Goal: Task Accomplishment & Management: Use online tool/utility

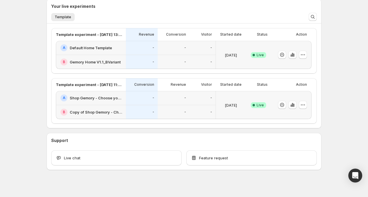
scroll to position [175, 0]
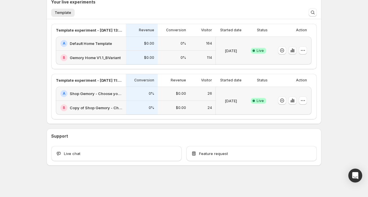
click at [293, 51] on icon "button" at bounding box center [292, 51] width 1 height 4
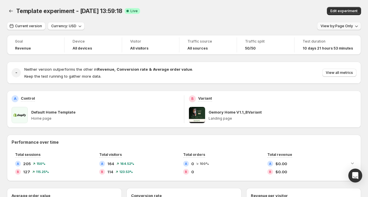
click at [334, 25] on span "View by: Page Only" at bounding box center [337, 26] width 32 height 5
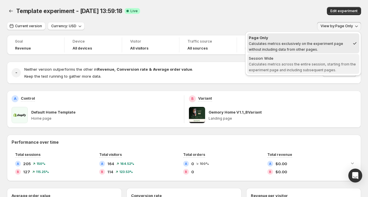
click at [285, 69] on span "Calculates metrics across the entire session, starting from the experiment page…" at bounding box center [302, 67] width 107 height 10
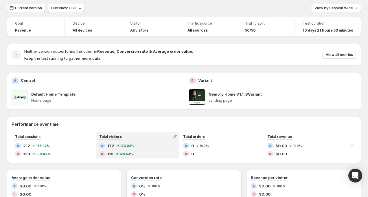
scroll to position [12, 0]
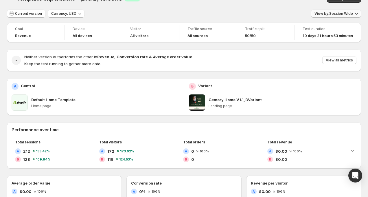
click at [345, 11] on button "View by: Session Wide" at bounding box center [336, 14] width 50 height 8
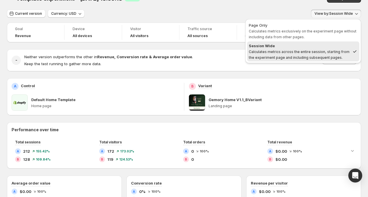
click at [345, 11] on button "View by: Session Wide" at bounding box center [336, 14] width 50 height 8
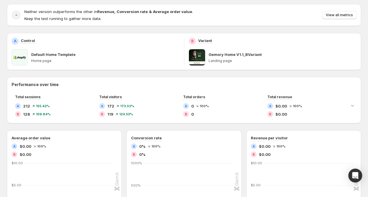
scroll to position [25, 0]
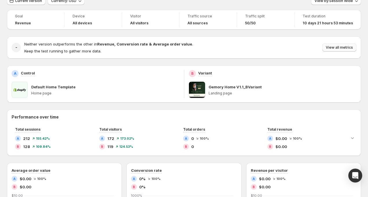
click at [339, 44] on button "View all metrics" at bounding box center [340, 47] width 34 height 8
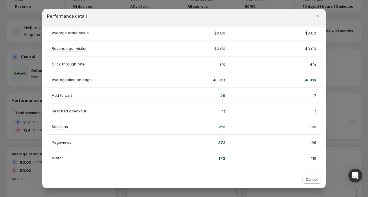
scroll to position [42, 0]
click at [312, 179] on span "Cancel" at bounding box center [312, 179] width 12 height 5
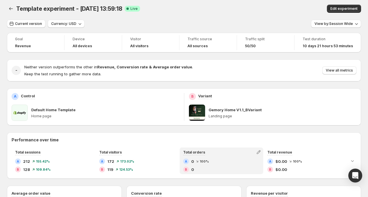
scroll to position [0, 0]
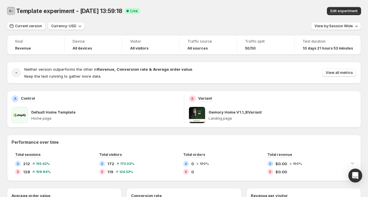
click at [11, 11] on icon "Back" at bounding box center [11, 11] width 4 height 3
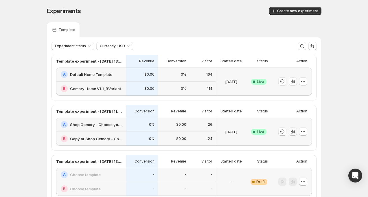
click at [294, 132] on icon "button" at bounding box center [294, 131] width 1 height 3
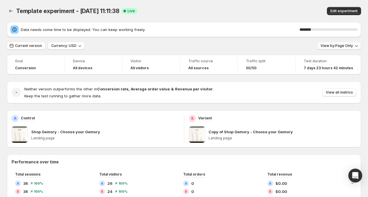
click at [334, 45] on span "View by: Page Only" at bounding box center [337, 45] width 32 height 5
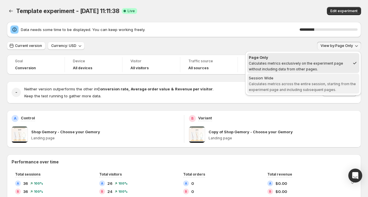
click at [313, 81] on span "Session Wide Calculates metrics across the entire session, starting from the ex…" at bounding box center [303, 83] width 109 height 17
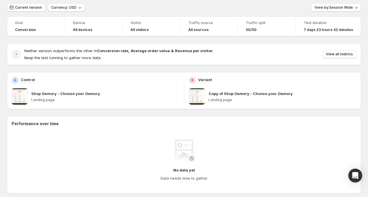
scroll to position [13, 0]
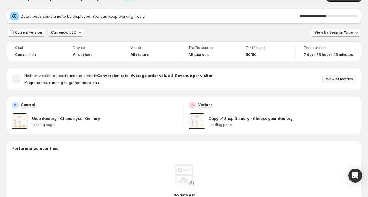
click at [337, 78] on span "View all metrics" at bounding box center [339, 79] width 27 height 5
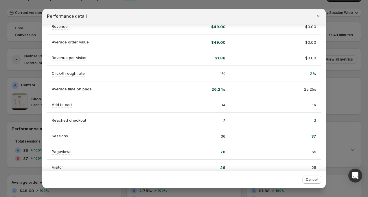
scroll to position [67, 0]
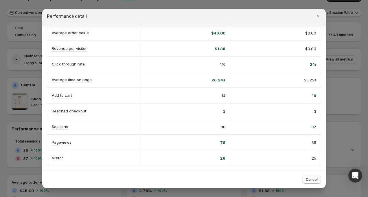
click at [312, 178] on span "Cancel" at bounding box center [312, 179] width 12 height 5
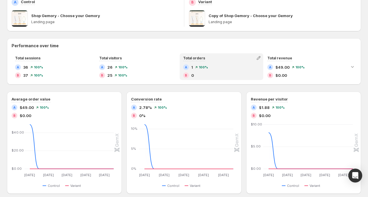
scroll to position [97, 0]
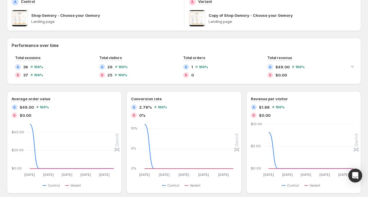
click at [195, 16] on span at bounding box center [197, 18] width 16 height 16
click at [19, 16] on span at bounding box center [20, 18] width 16 height 16
click at [46, 17] on p "Shop Gemory - Choose your Gemory" at bounding box center [65, 15] width 69 height 6
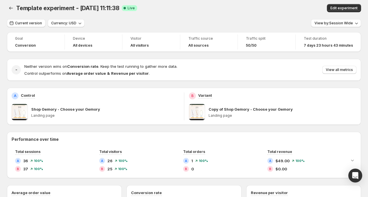
scroll to position [0, 0]
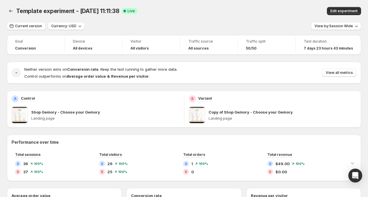
click at [220, 16] on div "Template experiment - [DATE] 11:11:38. This page is ready Template experiment -…" at bounding box center [184, 11] width 354 height 22
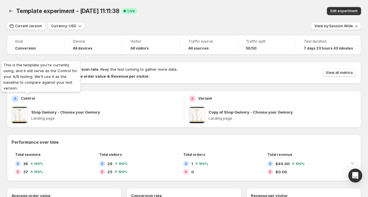
click at [26, 98] on p "Control" at bounding box center [28, 98] width 14 height 6
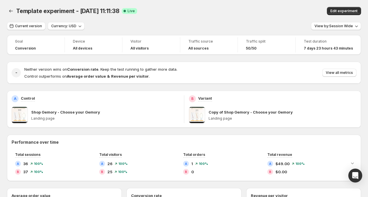
click at [18, 118] on span at bounding box center [20, 115] width 16 height 16
click at [63, 112] on p "Shop Gemory - Choose your Gemory" at bounding box center [65, 112] width 69 height 6
